Goal: Task Accomplishment & Management: Complete application form

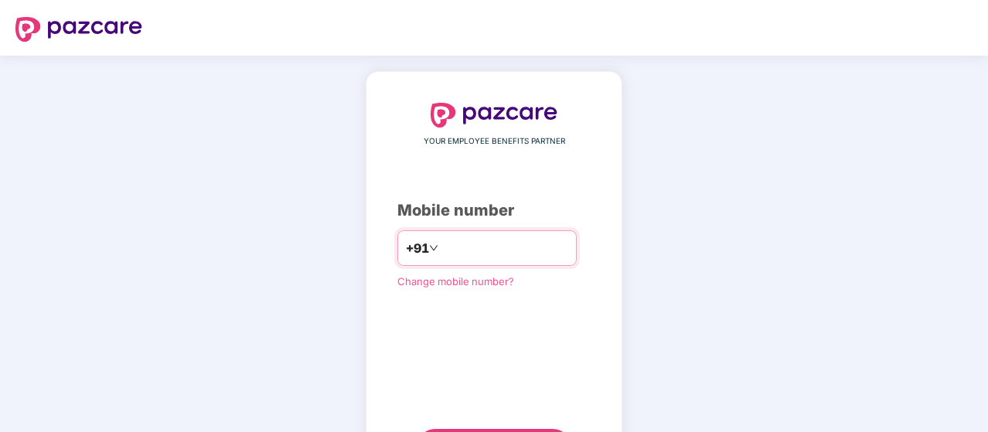
drag, startPoint x: 0, startPoint y: 0, endPoint x: 489, endPoint y: 258, distance: 553.1
click at [490, 258] on input "number" at bounding box center [504, 248] width 127 height 25
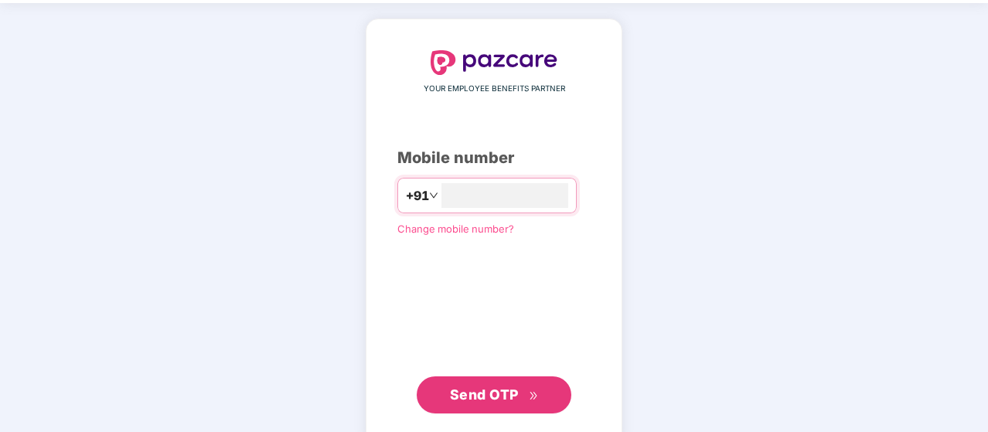
scroll to position [77, 0]
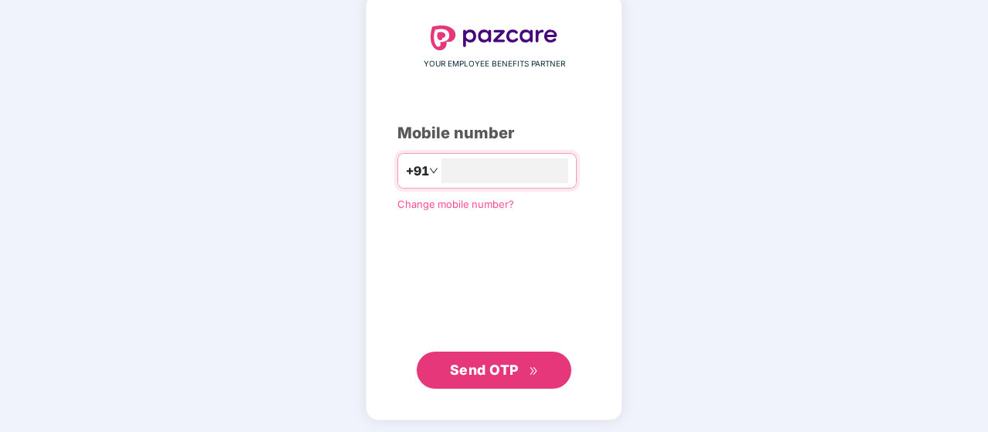
type input "**********"
click at [504, 379] on button "Send OTP" at bounding box center [494, 370] width 155 height 37
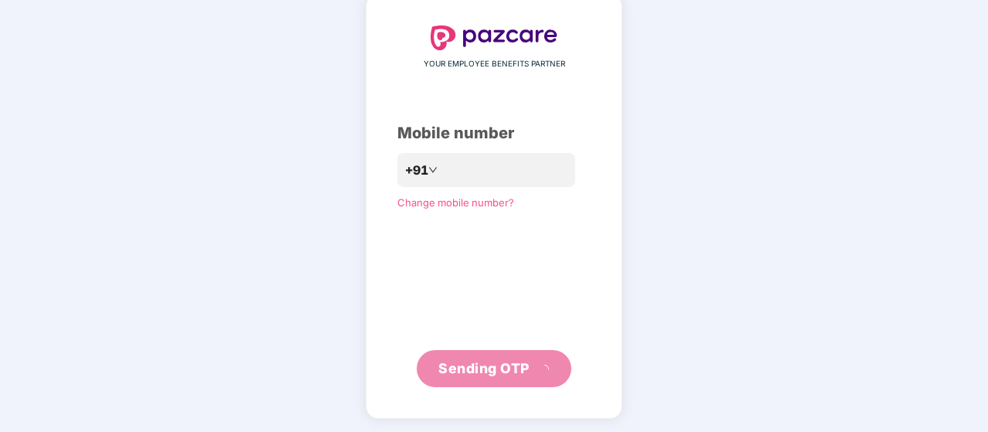
scroll to position [71, 0]
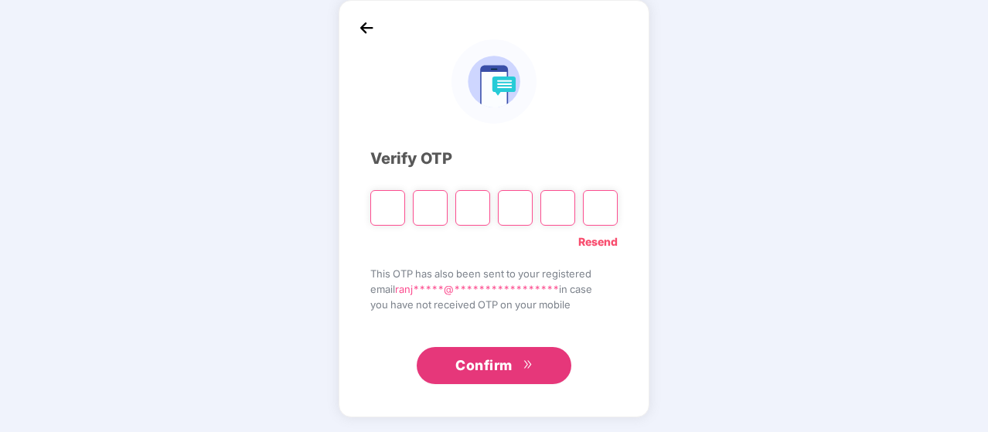
type input "*"
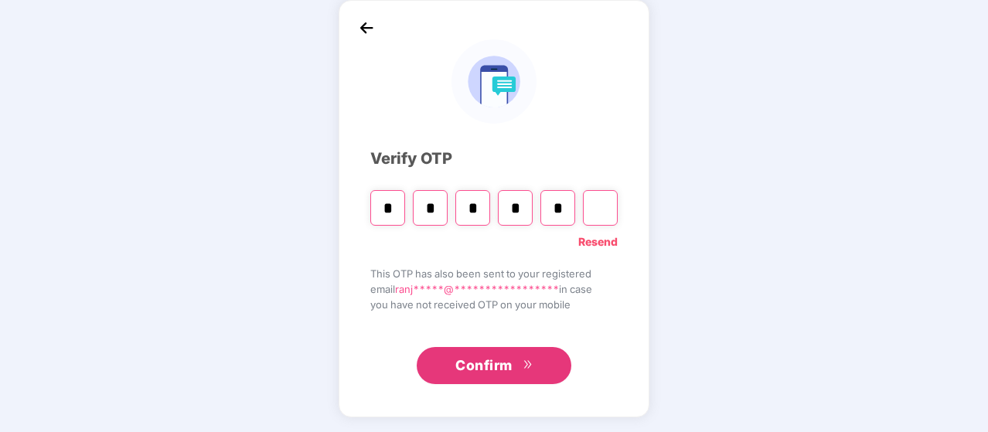
type input "*"
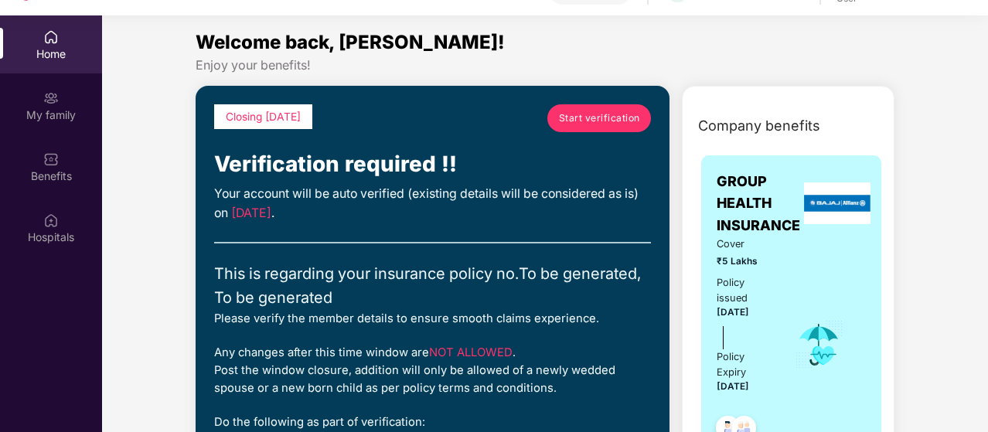
click at [565, 123] on span "Start verification" at bounding box center [599, 118] width 81 height 15
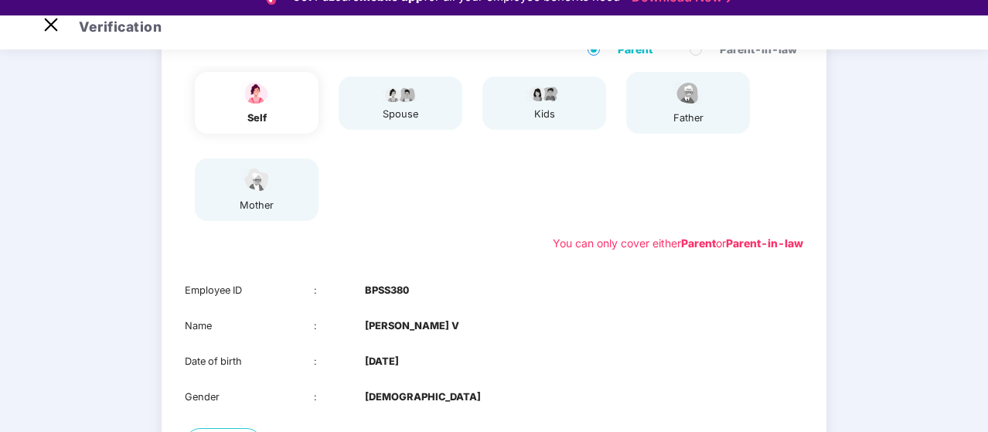
scroll to position [77, 0]
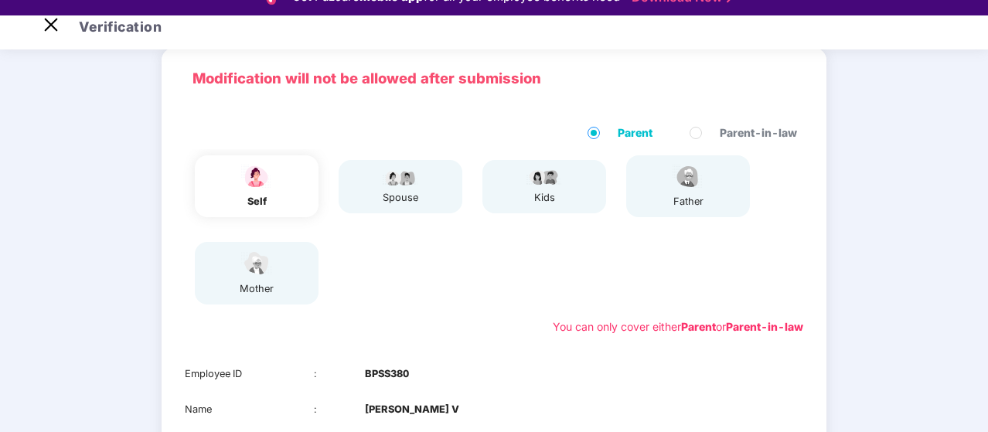
click at [702, 186] on img at bounding box center [687, 176] width 39 height 27
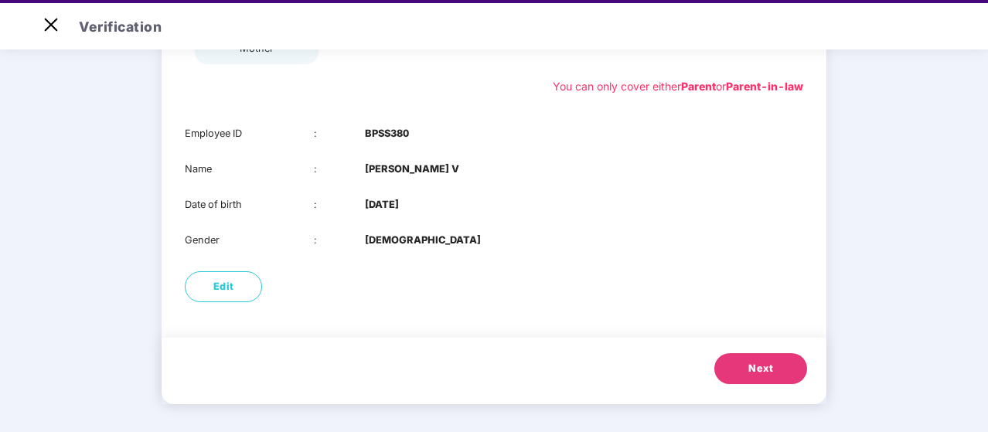
scroll to position [37, 0]
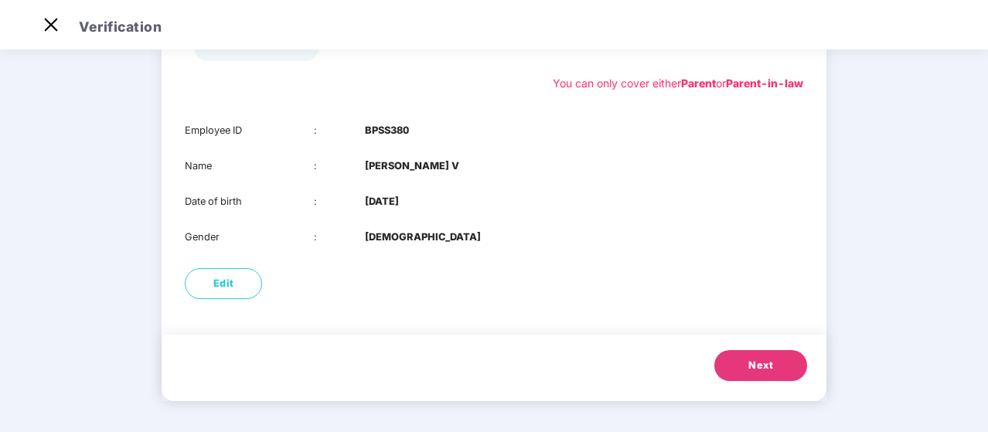
click at [765, 371] on span "Next" at bounding box center [760, 365] width 25 height 15
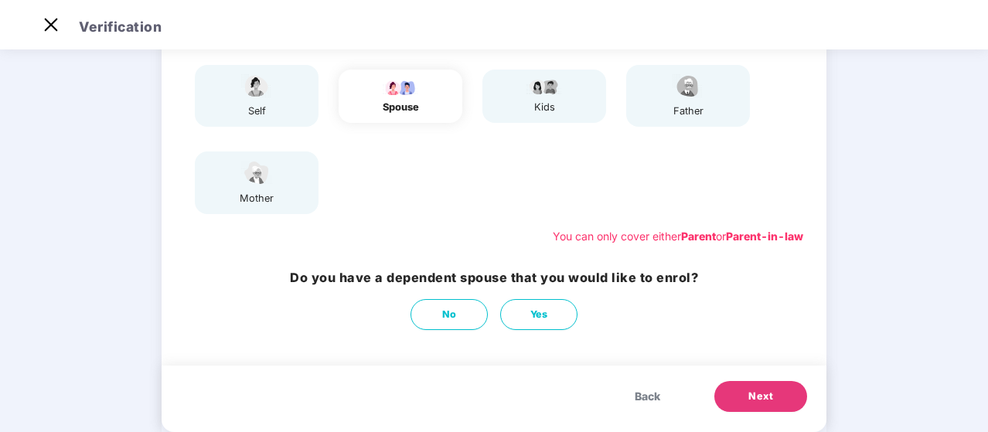
scroll to position [183, 0]
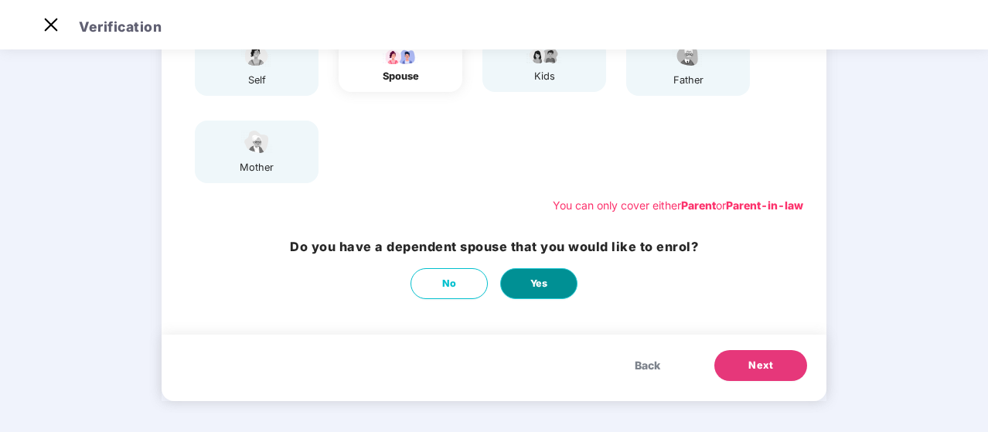
click at [544, 291] on span "Yes" at bounding box center [539, 283] width 18 height 15
select select "****"
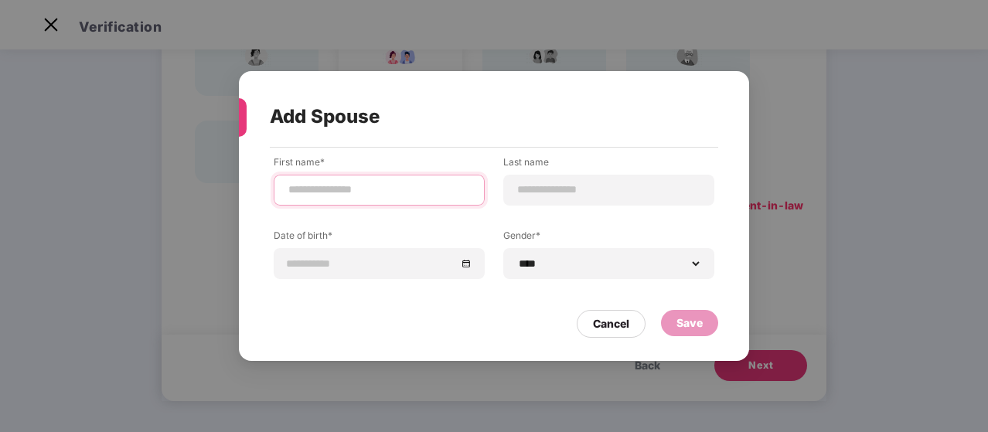
click at [320, 192] on input at bounding box center [379, 190] width 185 height 16
type input "****"
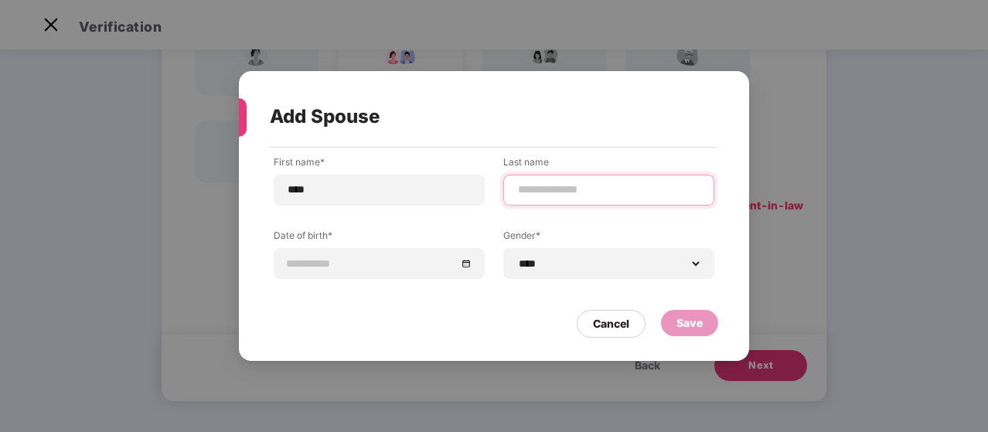
click at [552, 185] on input at bounding box center [608, 190] width 185 height 16
type input "*****"
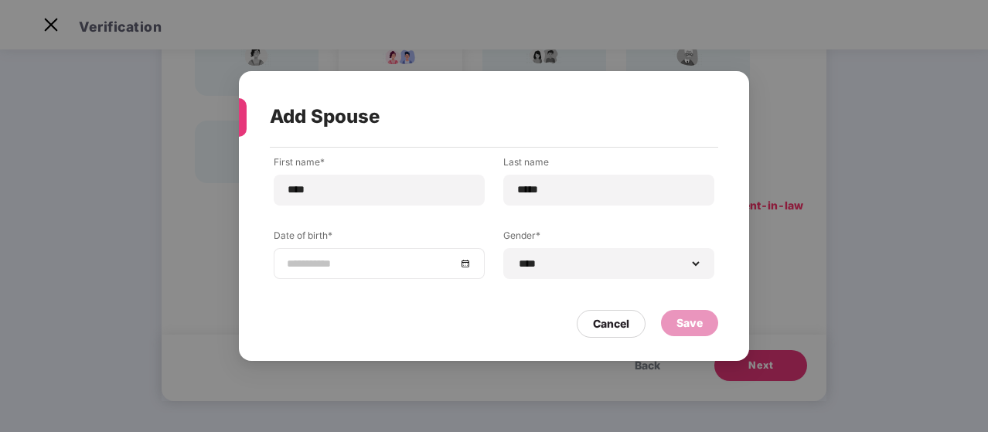
click at [465, 267] on div at bounding box center [379, 263] width 185 height 17
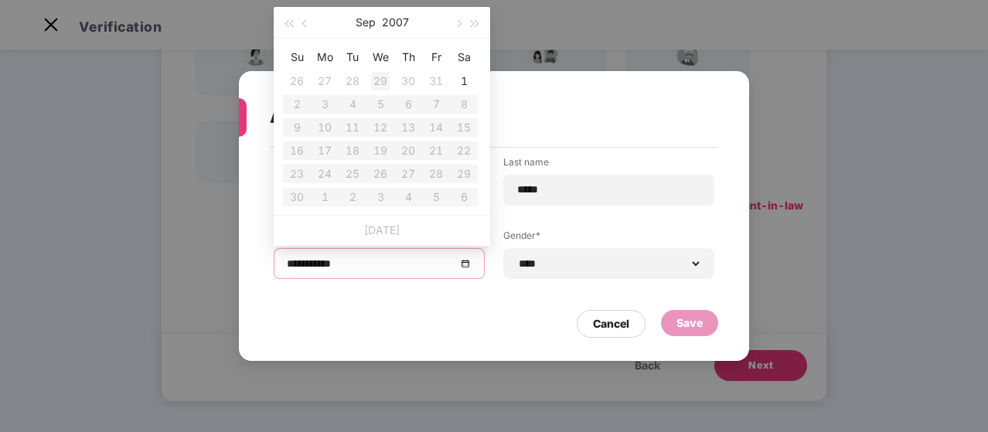
type input "**********"
click at [289, 22] on span "button" at bounding box center [288, 24] width 8 height 8
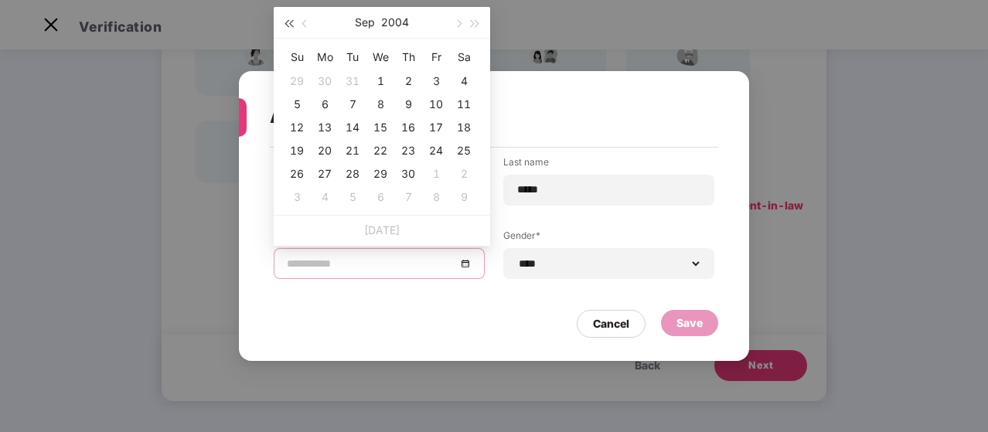
click at [289, 22] on span "button" at bounding box center [288, 24] width 8 height 8
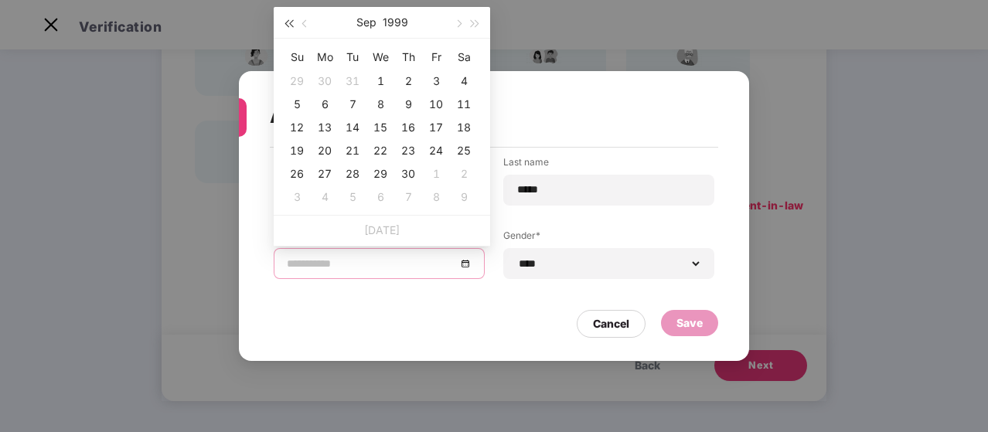
click at [289, 22] on span "button" at bounding box center [288, 24] width 8 height 8
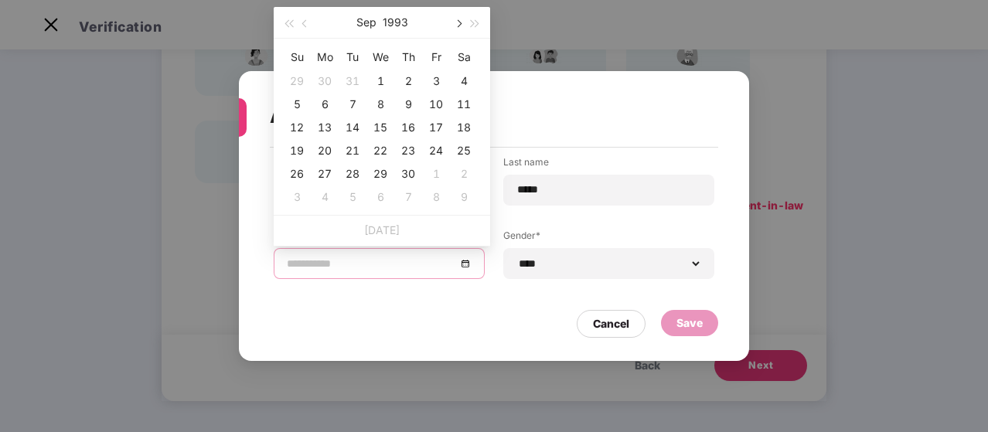
click at [459, 24] on span "button" at bounding box center [458, 24] width 8 height 8
type input "**********"
click at [428, 147] on div "26" at bounding box center [436, 150] width 19 height 19
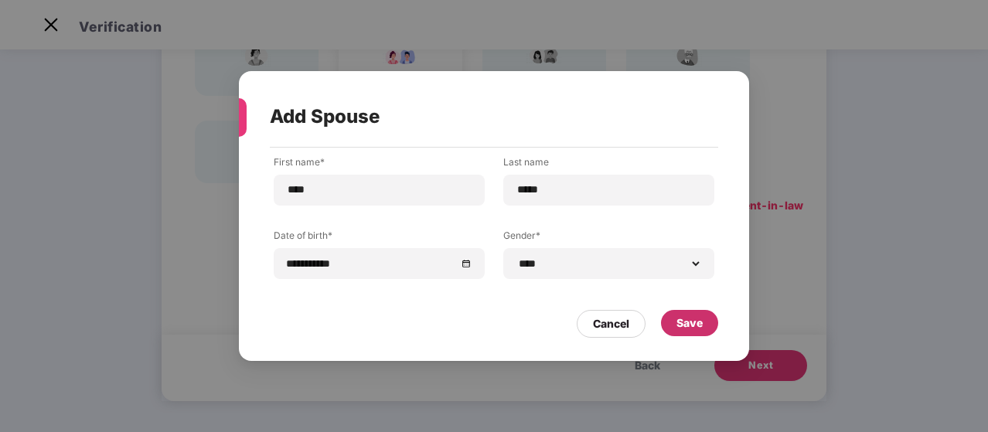
click at [696, 322] on div "Save" at bounding box center [689, 323] width 26 height 17
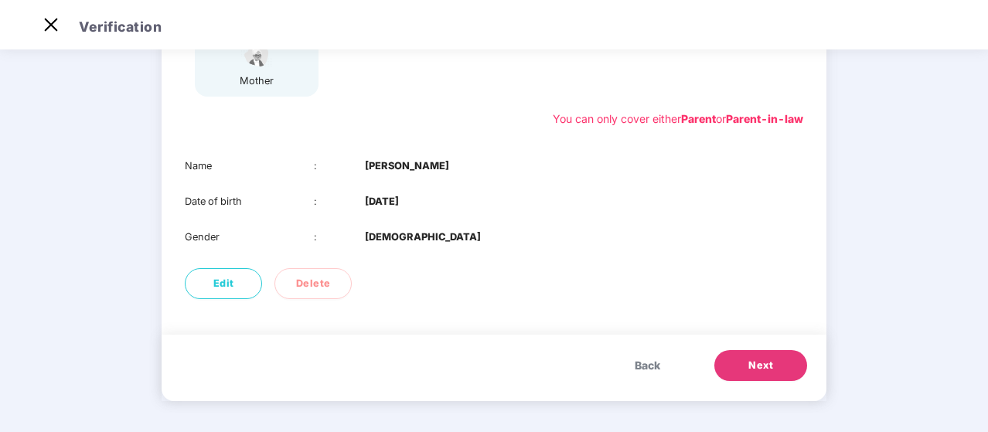
click at [768, 367] on span "Next" at bounding box center [760, 365] width 25 height 15
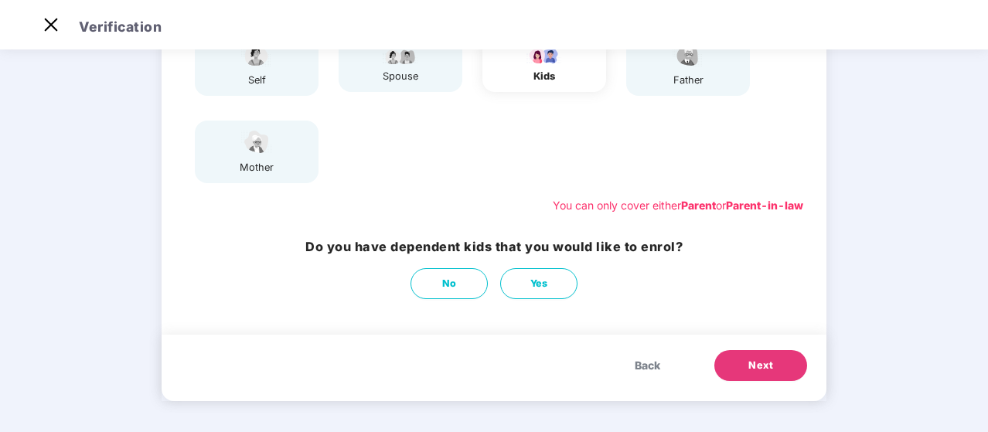
click at [739, 355] on button "Next" at bounding box center [760, 365] width 93 height 31
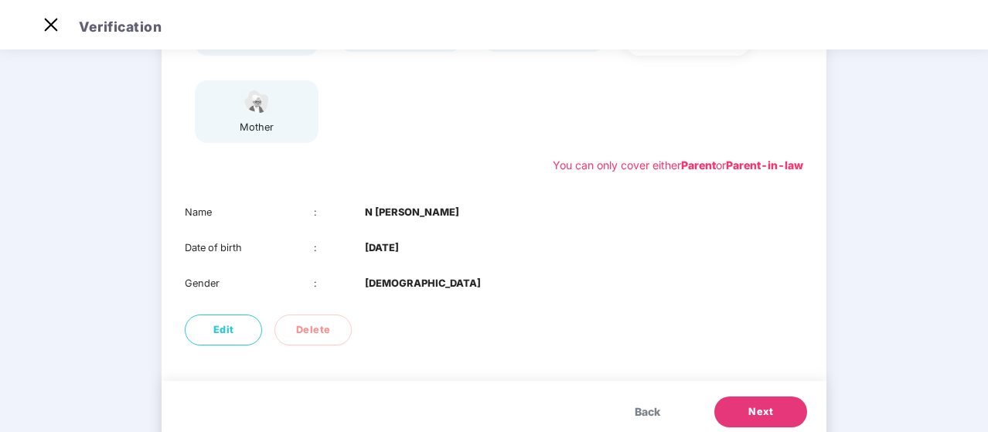
scroll to position [270, 0]
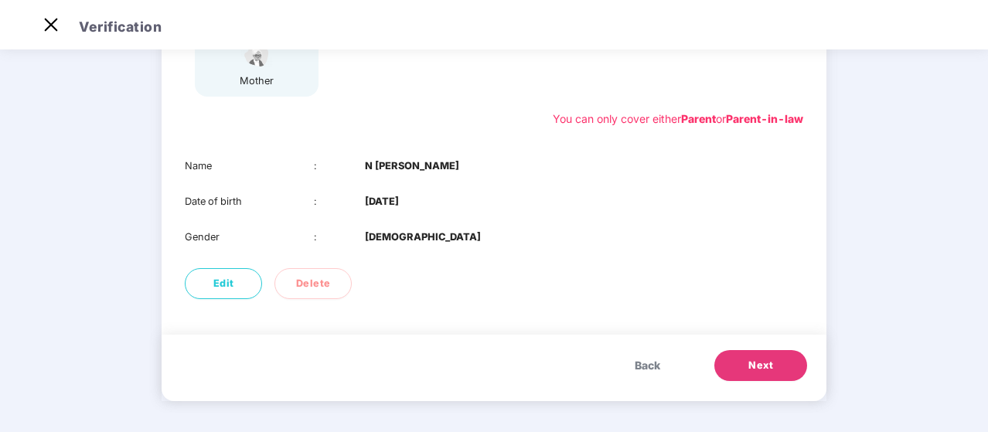
click at [781, 372] on button "Next" at bounding box center [760, 365] width 93 height 31
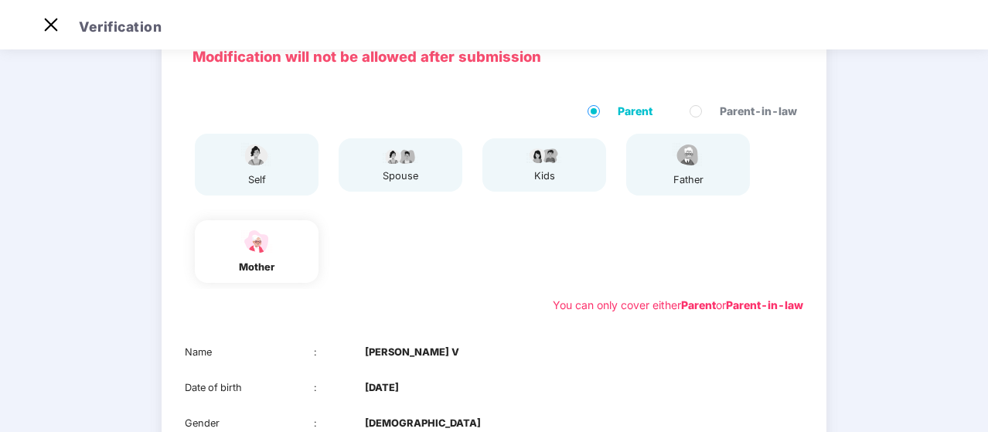
scroll to position [38, 0]
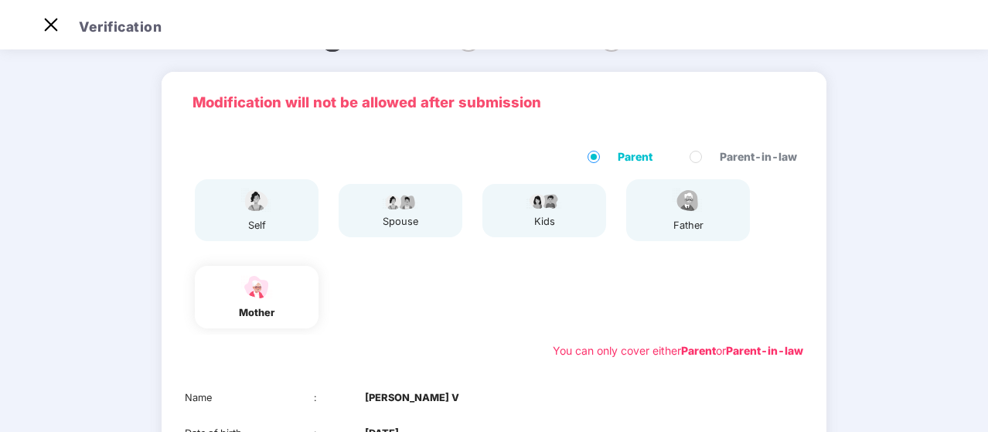
click at [403, 220] on div "spouse" at bounding box center [400, 221] width 39 height 15
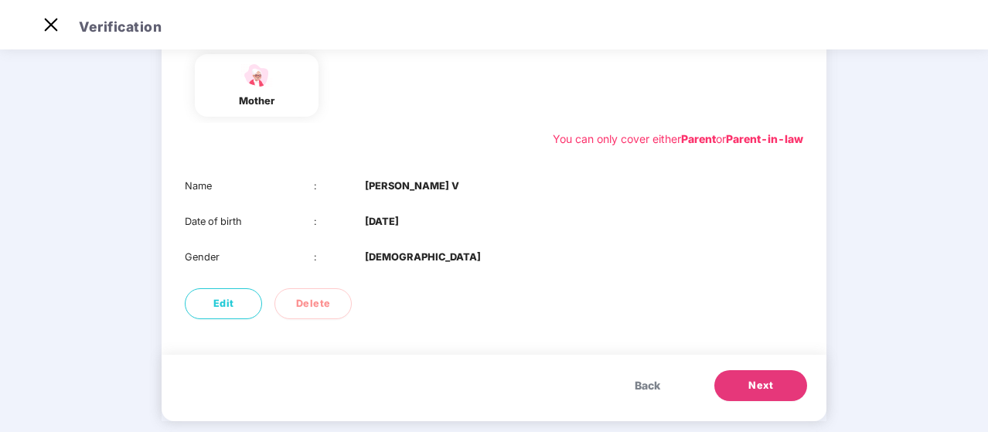
scroll to position [270, 0]
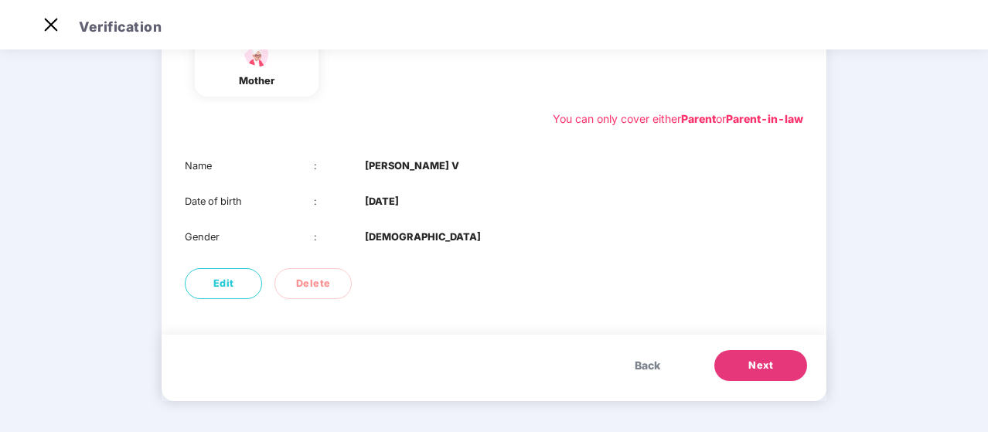
click at [651, 365] on span "Back" at bounding box center [647, 365] width 26 height 17
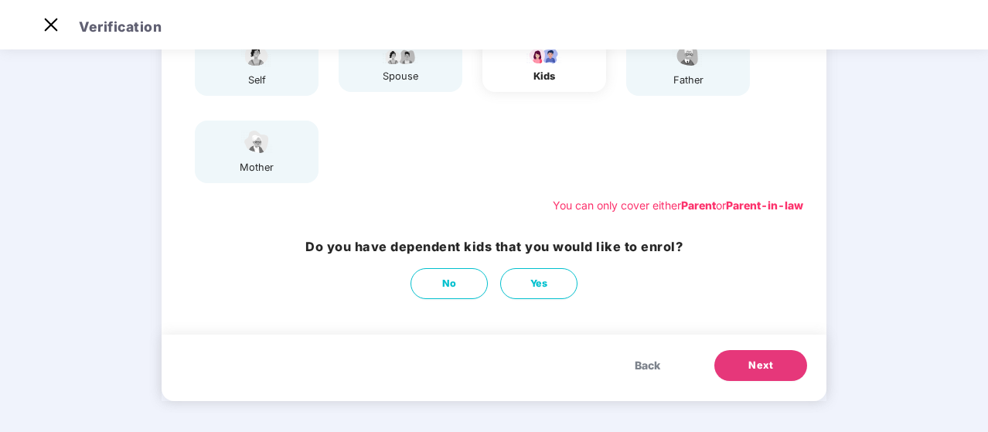
click at [651, 365] on span "Back" at bounding box center [647, 365] width 26 height 17
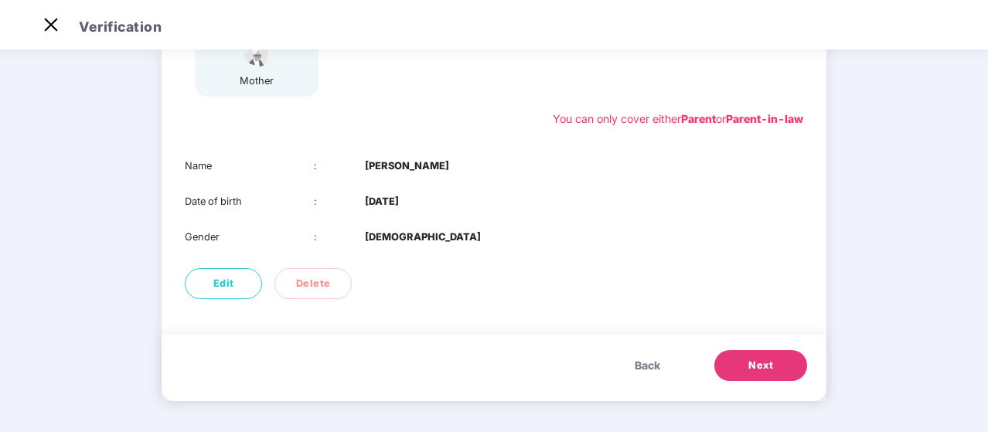
click at [778, 361] on button "Next" at bounding box center [760, 365] width 93 height 31
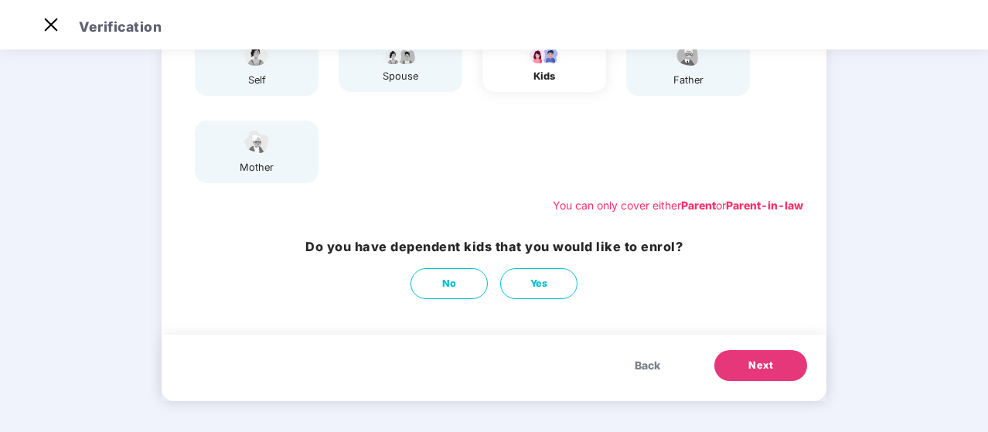
click at [778, 361] on button "Next" at bounding box center [760, 365] width 93 height 31
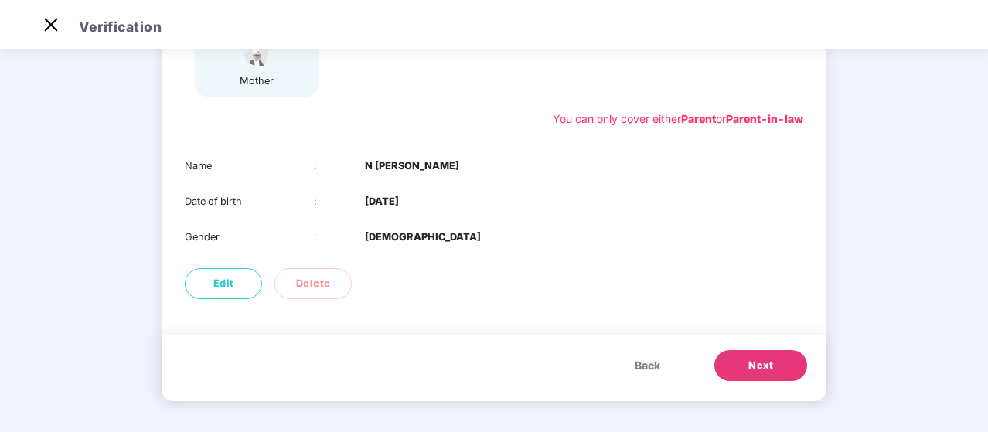
click at [778, 361] on button "Next" at bounding box center [760, 365] width 93 height 31
click at [772, 355] on button "Next" at bounding box center [760, 365] width 93 height 31
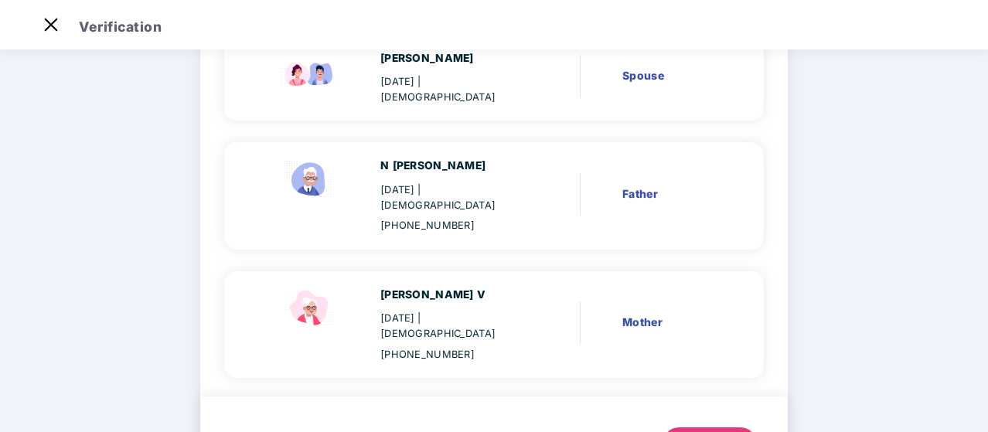
scroll to position [324, 0]
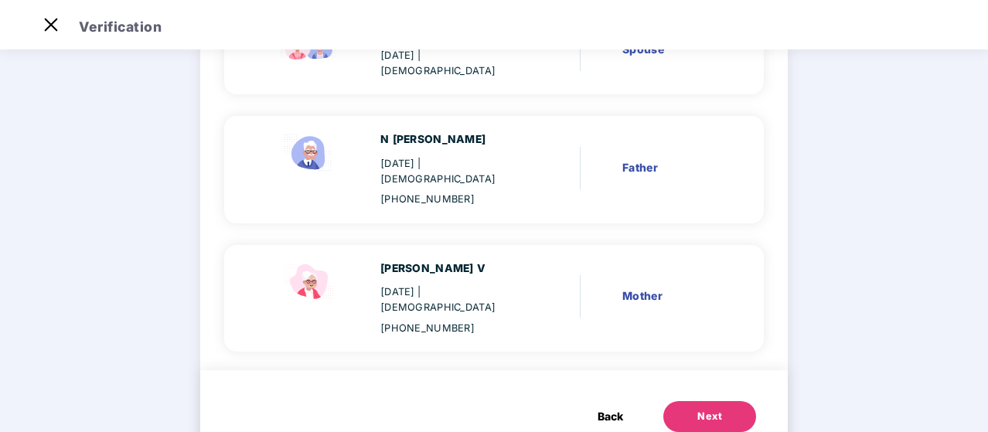
click at [716, 409] on div "Next" at bounding box center [709, 416] width 25 height 15
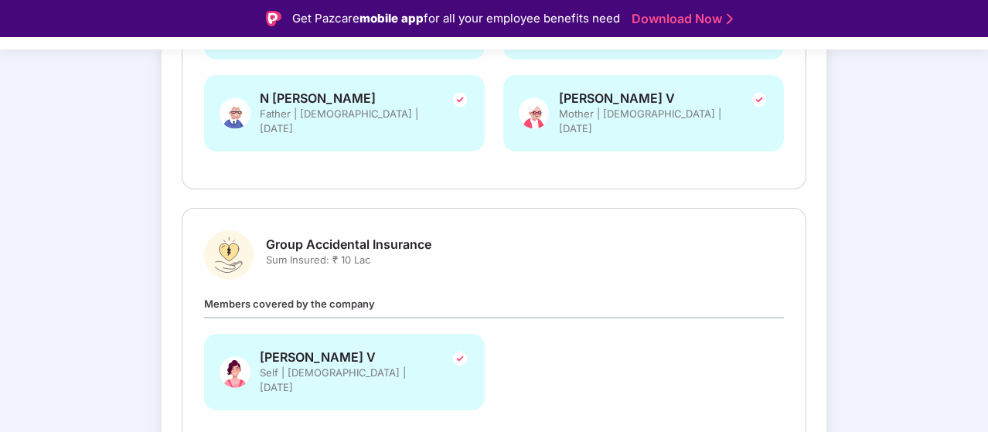
scroll to position [468, 0]
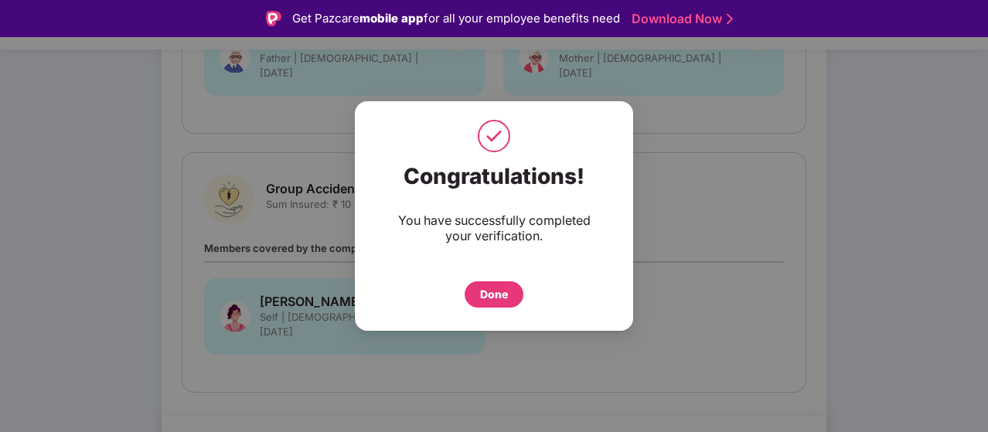
click at [507, 300] on div "Done" at bounding box center [494, 294] width 28 height 17
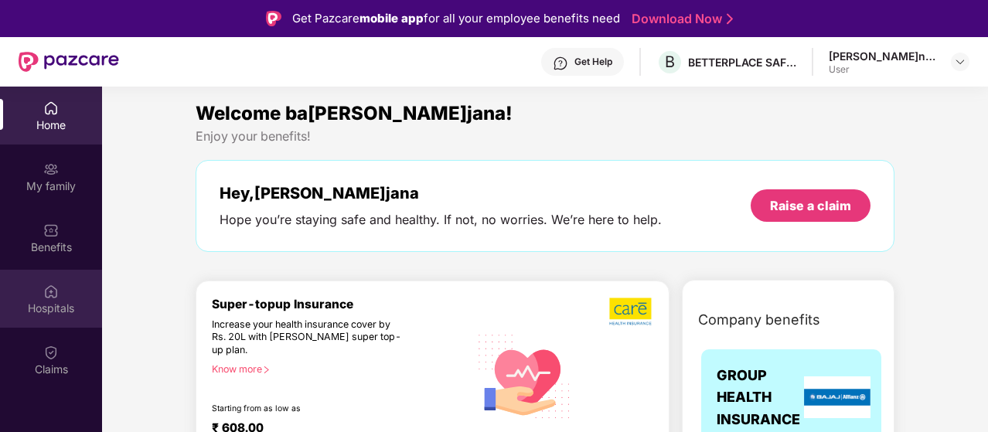
click at [50, 301] on div "Hospitals" at bounding box center [51, 308] width 102 height 15
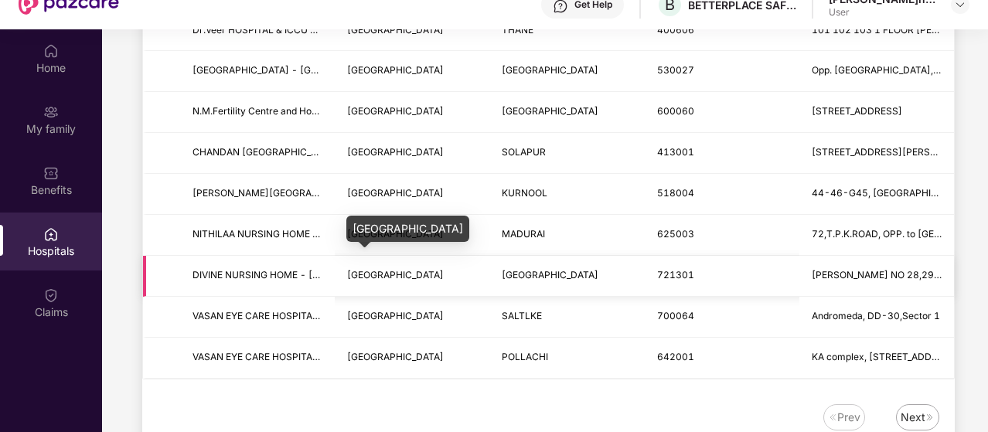
scroll to position [77, 0]
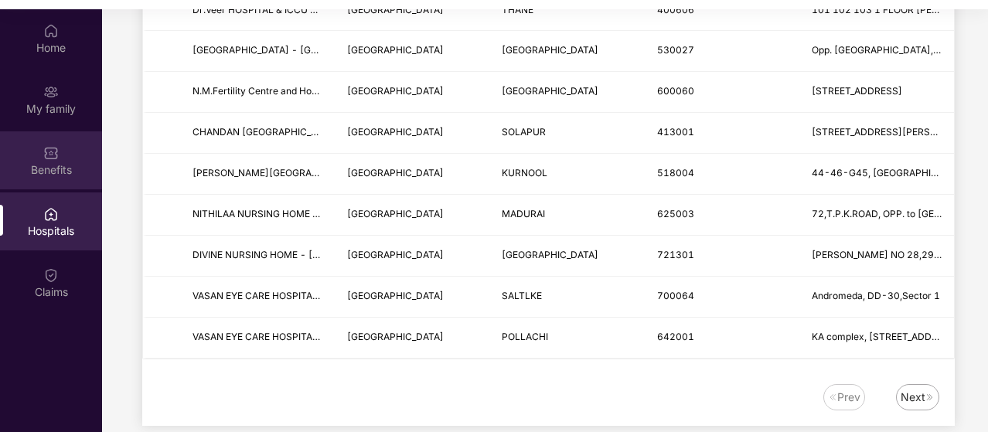
click at [45, 158] on img at bounding box center [50, 152] width 15 height 15
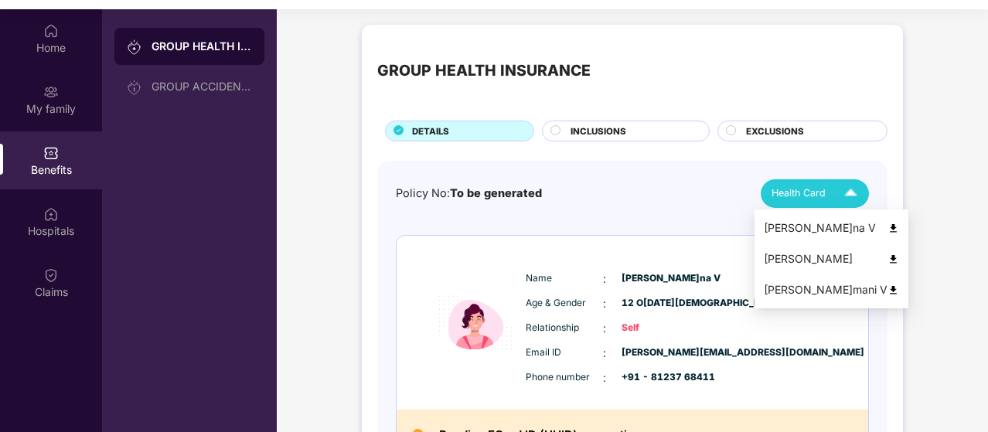
click at [849, 201] on img at bounding box center [850, 193] width 27 height 27
click at [887, 227] on img at bounding box center [893, 229] width 12 height 12
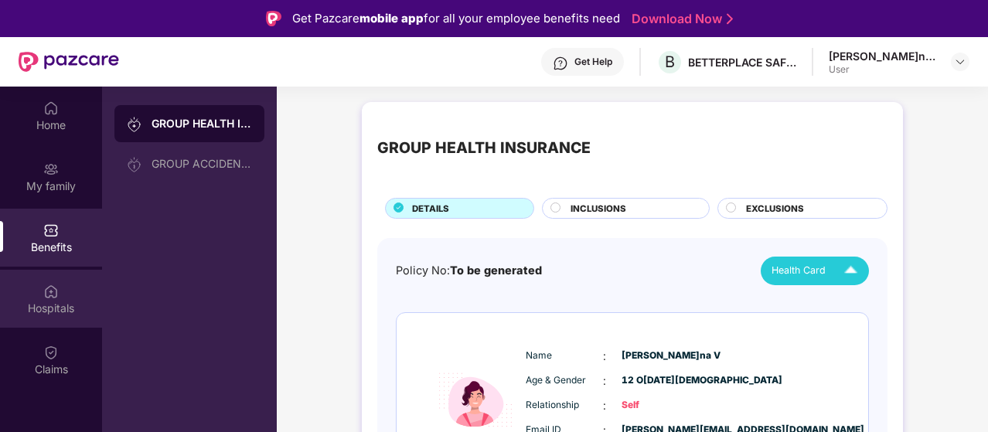
click at [47, 318] on div "Hospitals" at bounding box center [51, 299] width 102 height 58
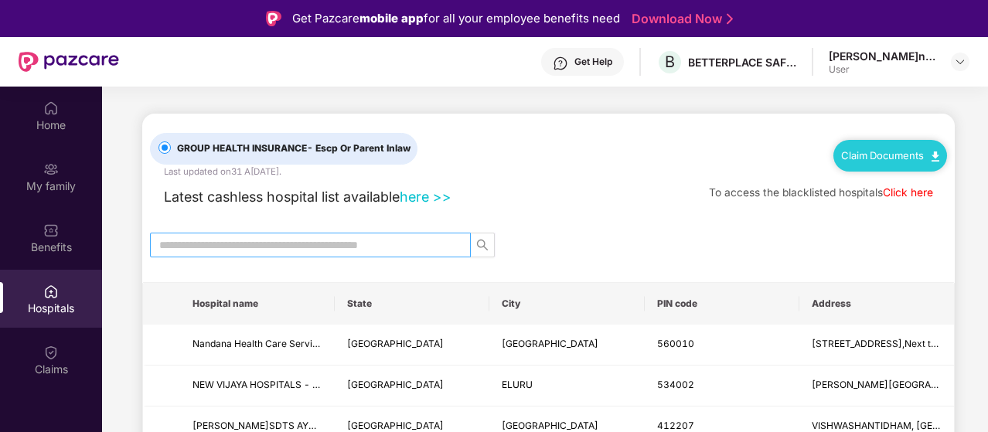
click at [362, 245] on input "text" at bounding box center [304, 244] width 290 height 17
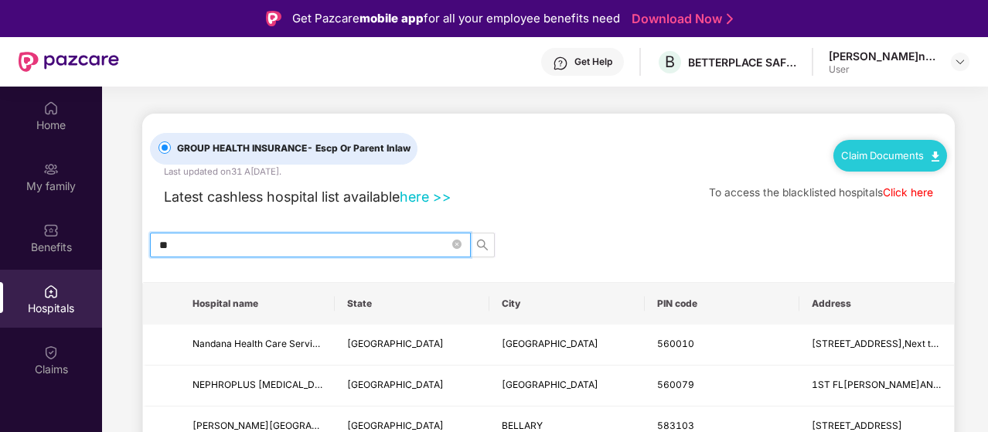
type input "*"
click at [485, 248] on icon "search" at bounding box center [482, 245] width 12 height 12
click at [164, 247] on input "*********" at bounding box center [304, 244] width 290 height 17
click at [481, 244] on icon "search" at bounding box center [482, 245] width 12 height 12
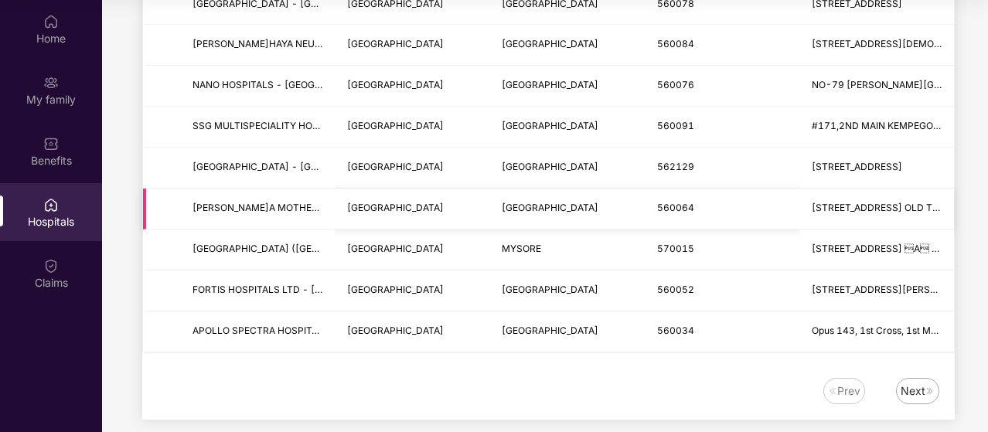
scroll to position [1935, 0]
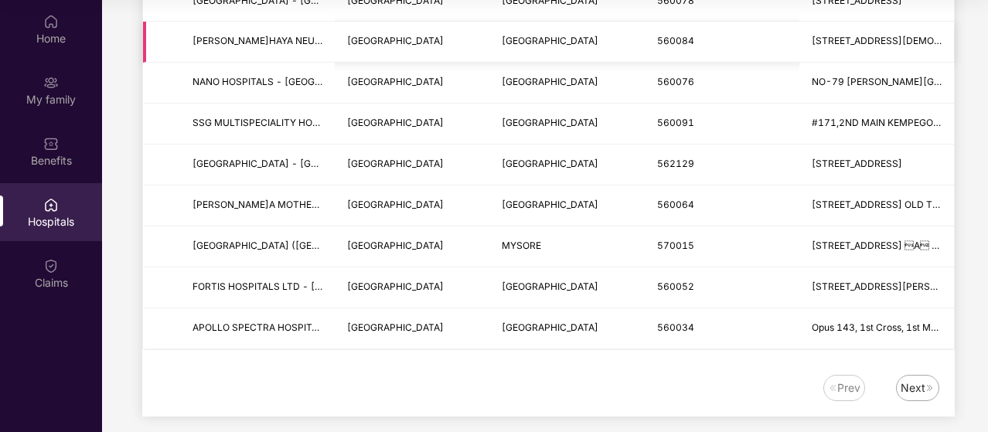
type input "*********"
